Goal: Information Seeking & Learning: Learn about a topic

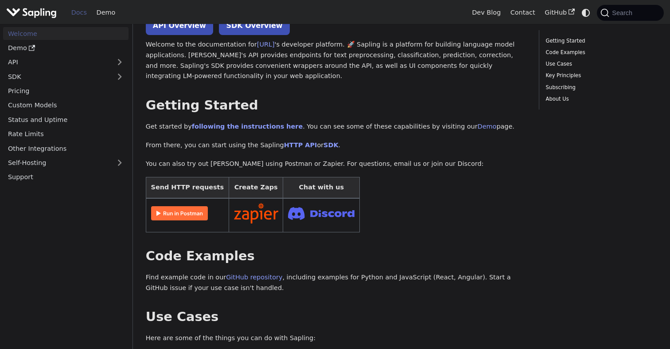
scroll to position [78, 0]
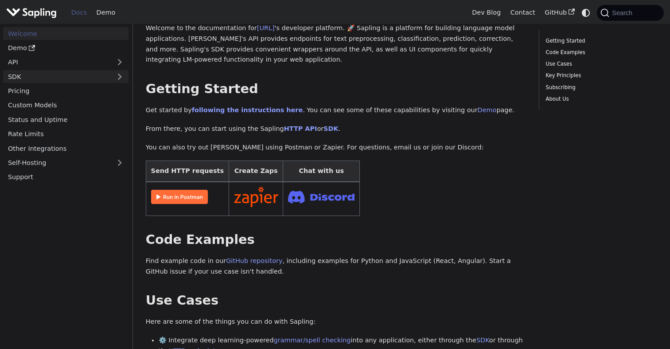
click at [44, 81] on link "SDK" at bounding box center [57, 76] width 108 height 13
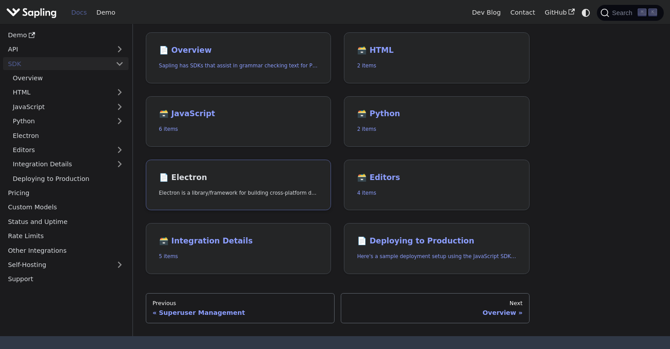
scroll to position [56, 0]
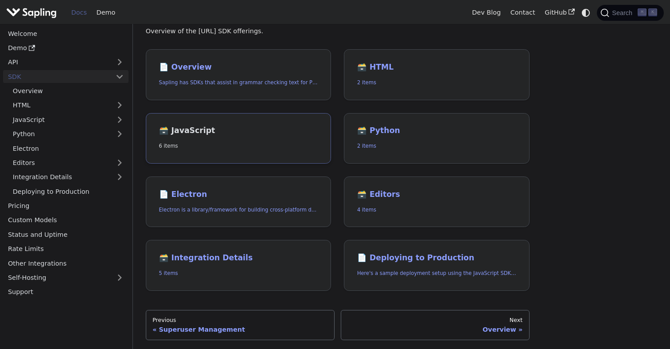
click at [219, 142] on link "🗃️ JavaScript 6 items" at bounding box center [239, 138] width 186 height 51
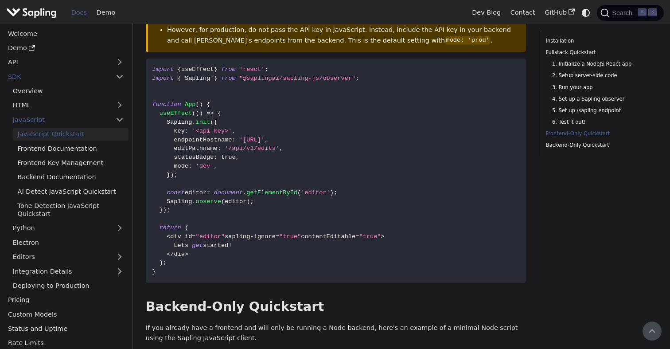
scroll to position [1773, 0]
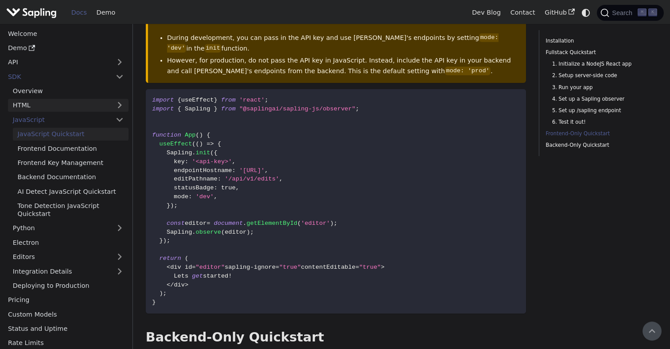
click at [49, 107] on link "HTML" at bounding box center [68, 105] width 121 height 13
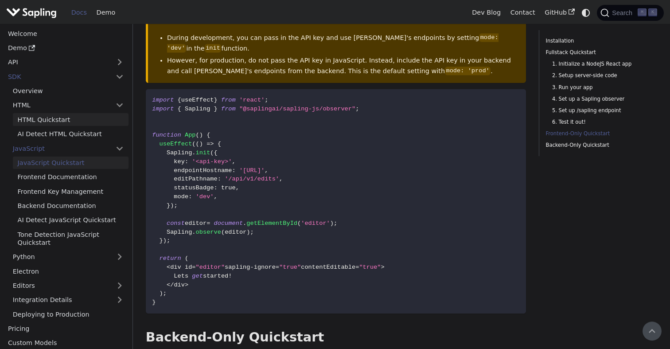
click at [50, 121] on link "HTML Quickstart" at bounding box center [71, 119] width 116 height 13
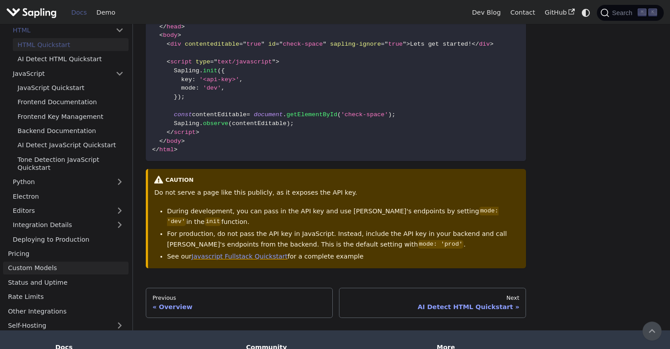
scroll to position [76, 0]
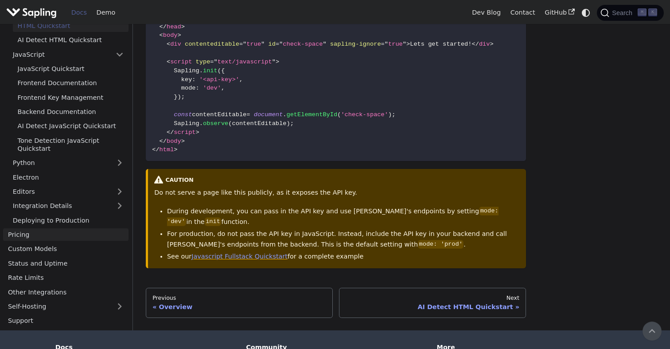
click at [70, 235] on link "Pricing" at bounding box center [65, 234] width 125 height 13
